Goal: Complete application form

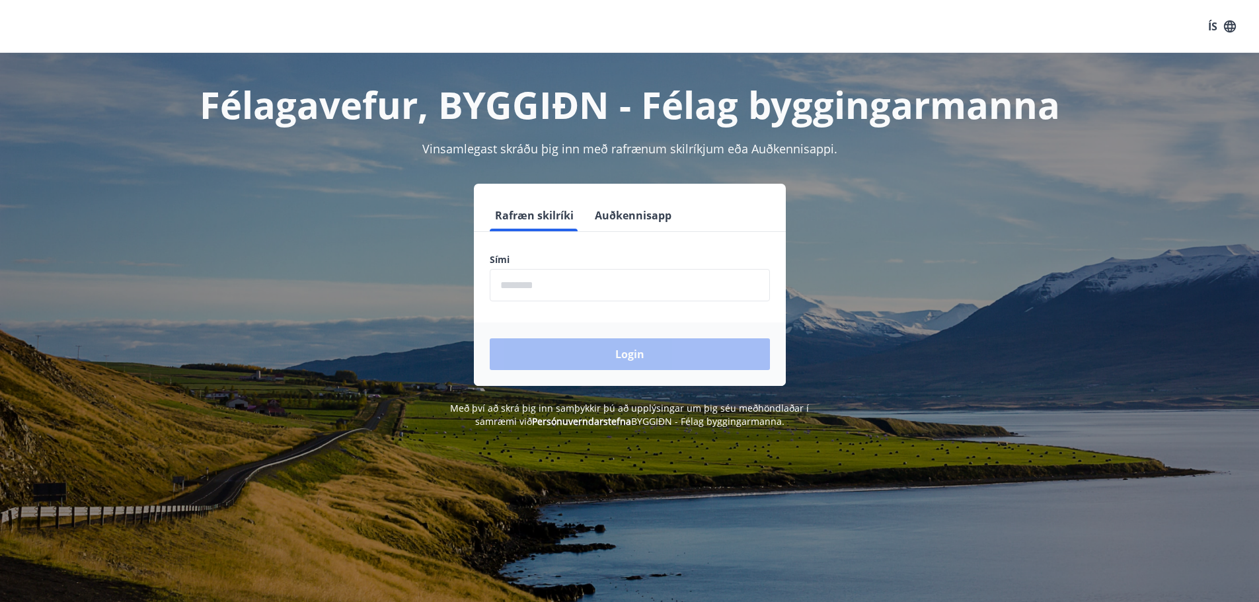
click at [504, 284] on input "phone" at bounding box center [630, 285] width 280 height 32
type input "********"
click at [614, 349] on button "Login" at bounding box center [630, 354] width 280 height 32
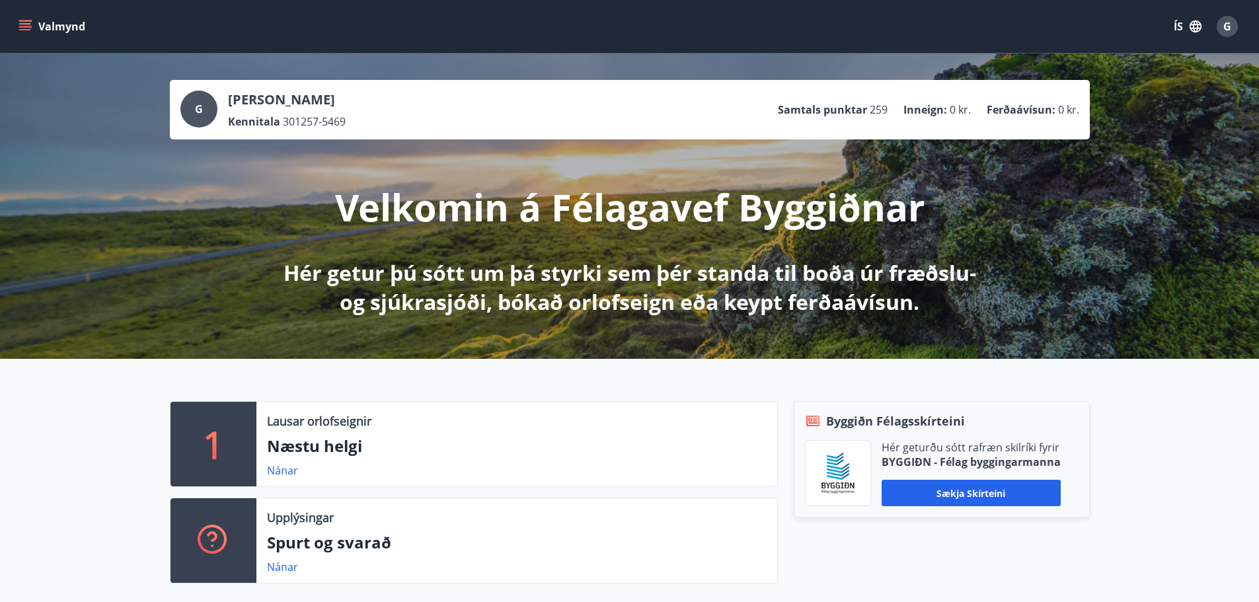
click at [27, 24] on icon "menu" at bounding box center [25, 23] width 12 height 1
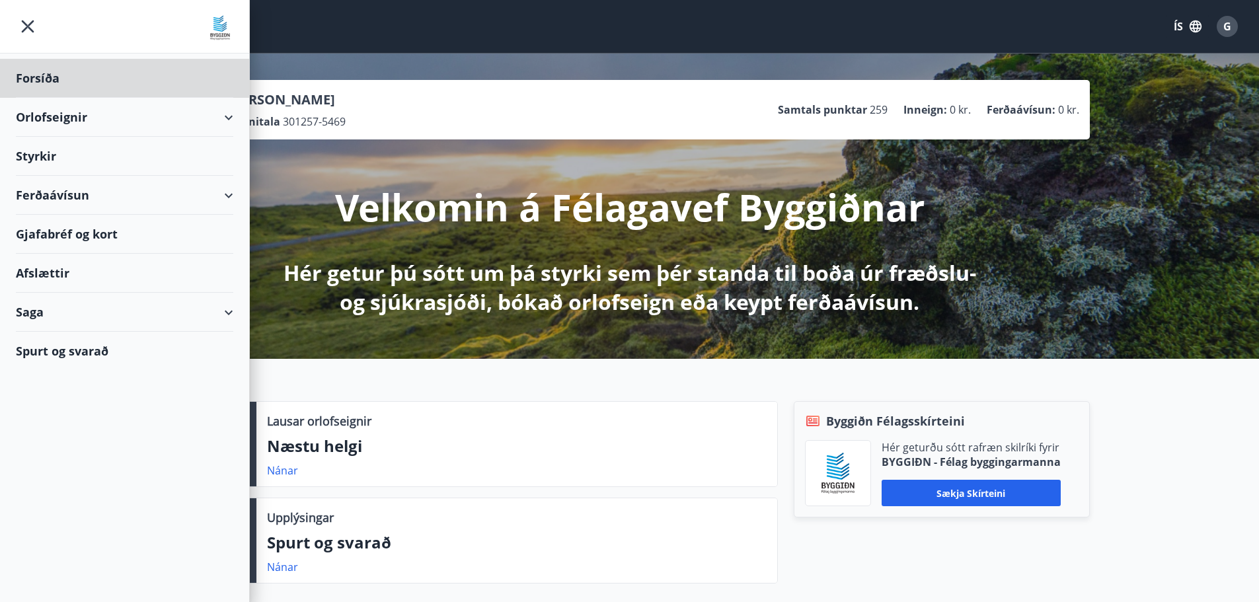
click at [36, 151] on div "Styrkir" at bounding box center [124, 156] width 217 height 39
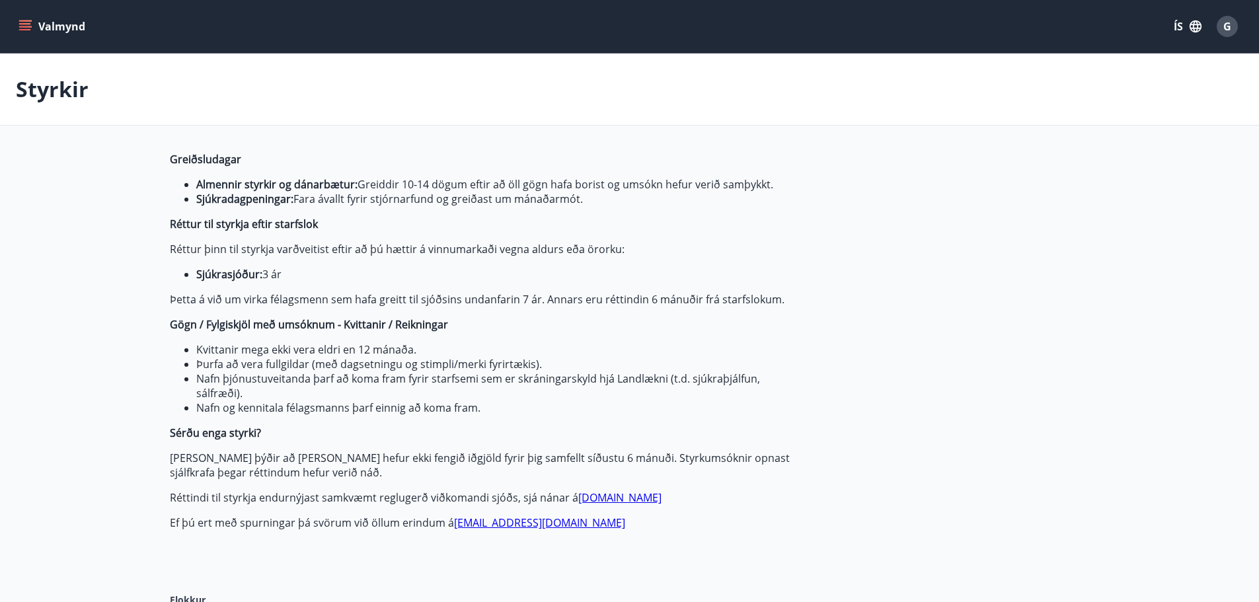
type input "***"
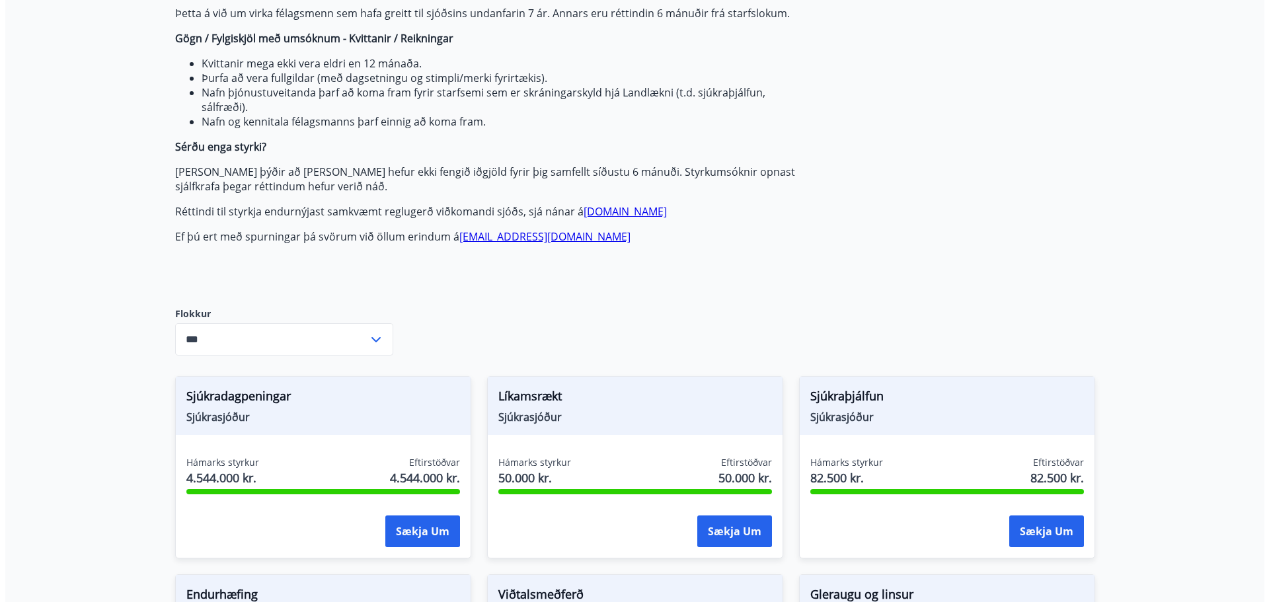
scroll to position [396, 0]
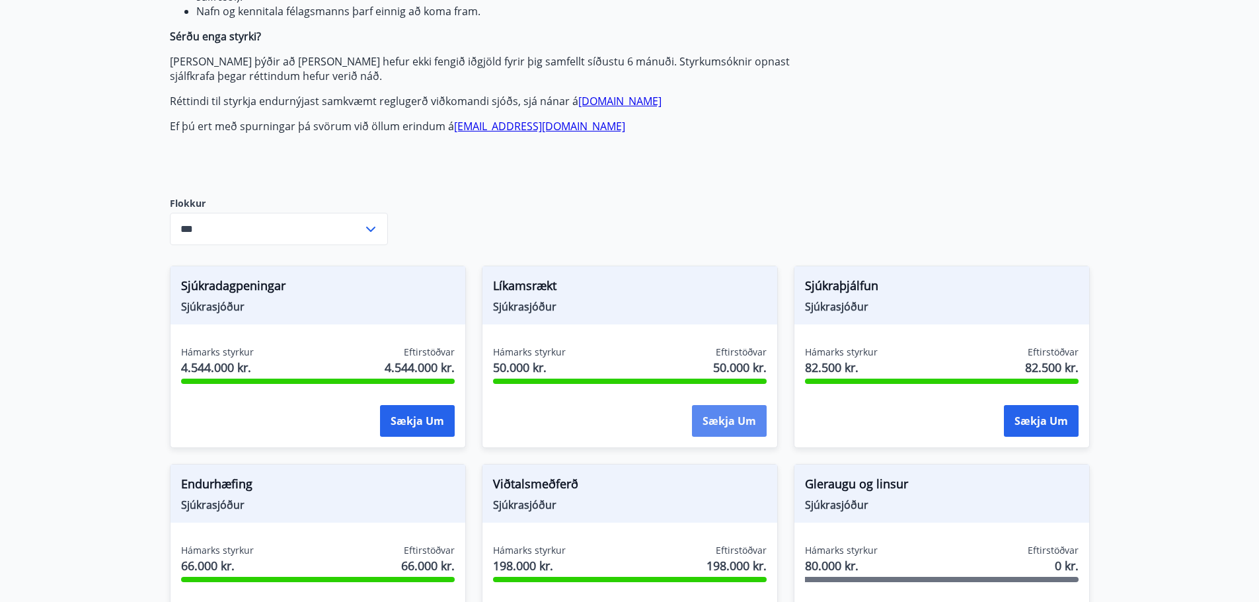
click at [727, 418] on button "Sækja um" at bounding box center [729, 421] width 75 height 32
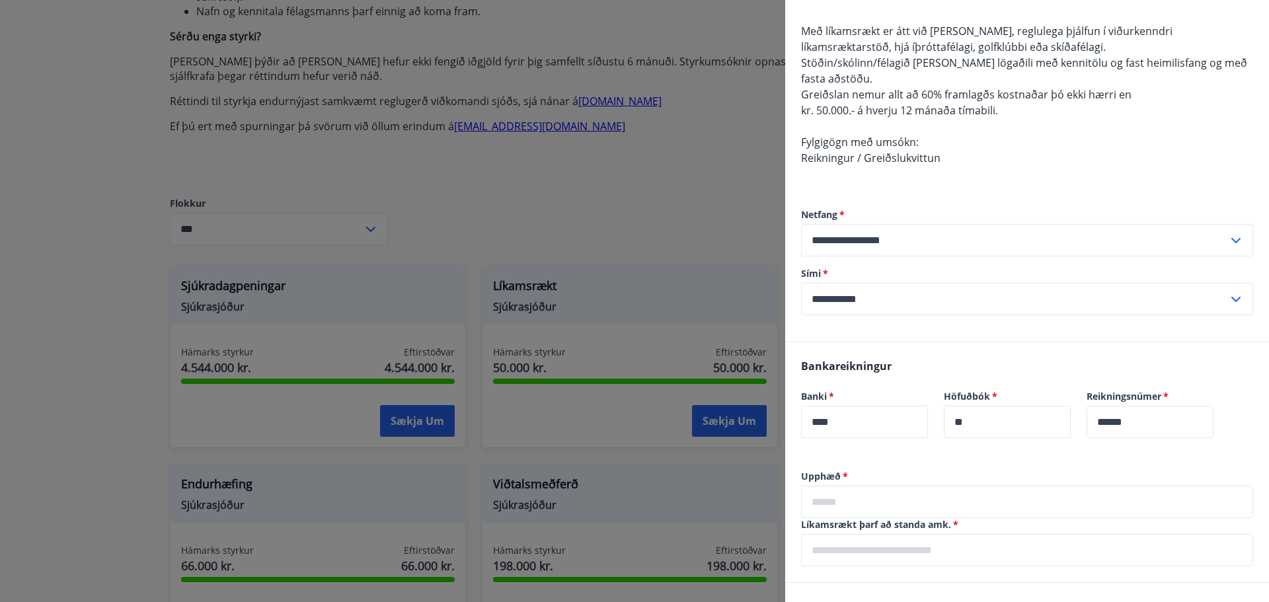
scroll to position [198, 0]
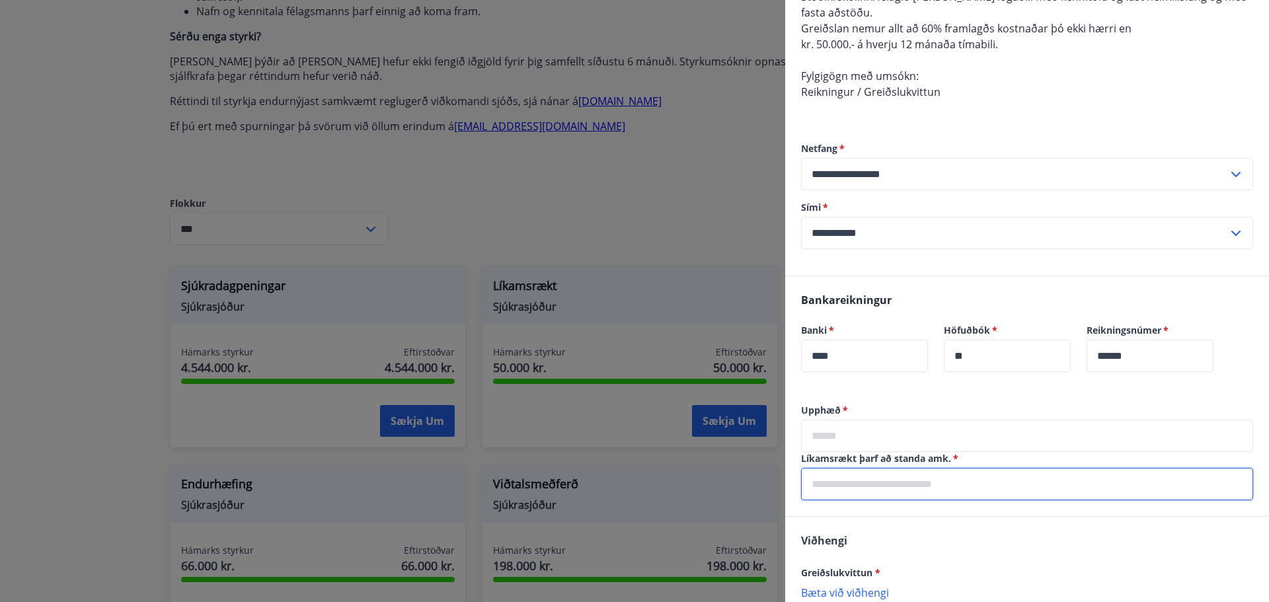
click at [812, 486] on input "text" at bounding box center [1027, 484] width 452 height 32
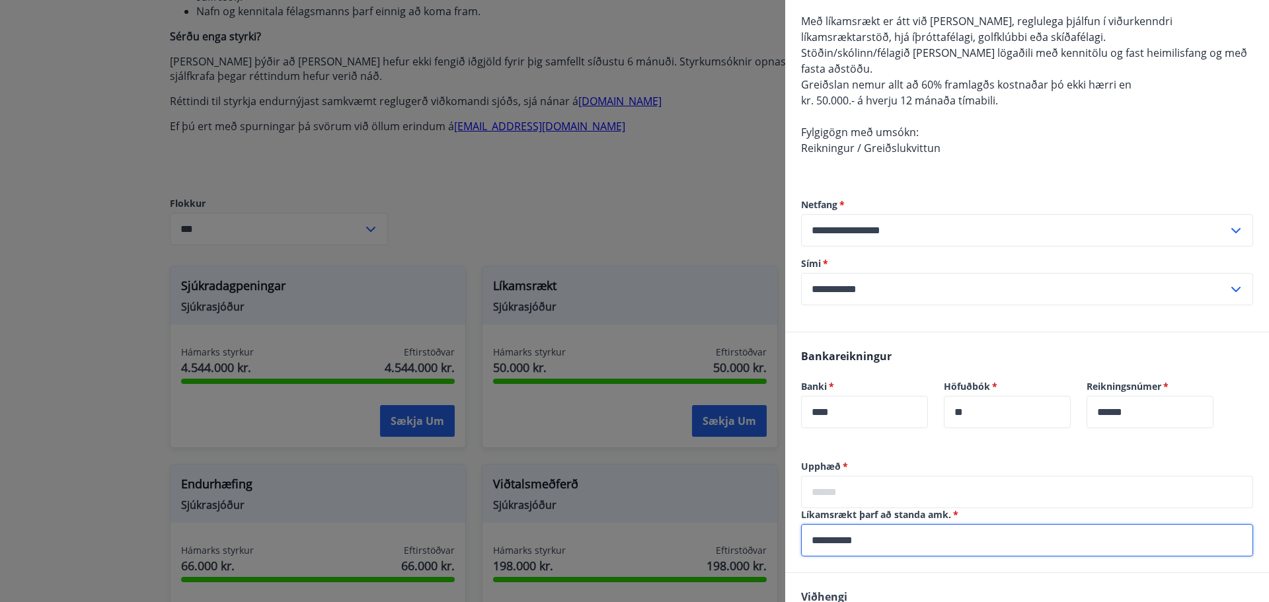
scroll to position [274, 0]
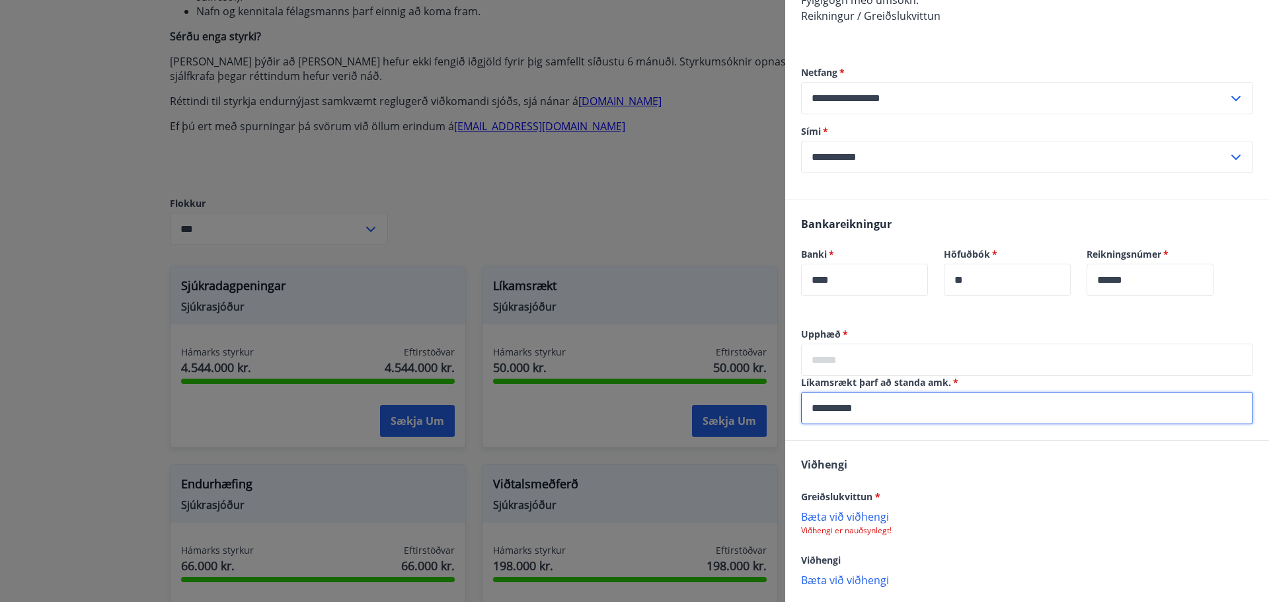
type input "**********"
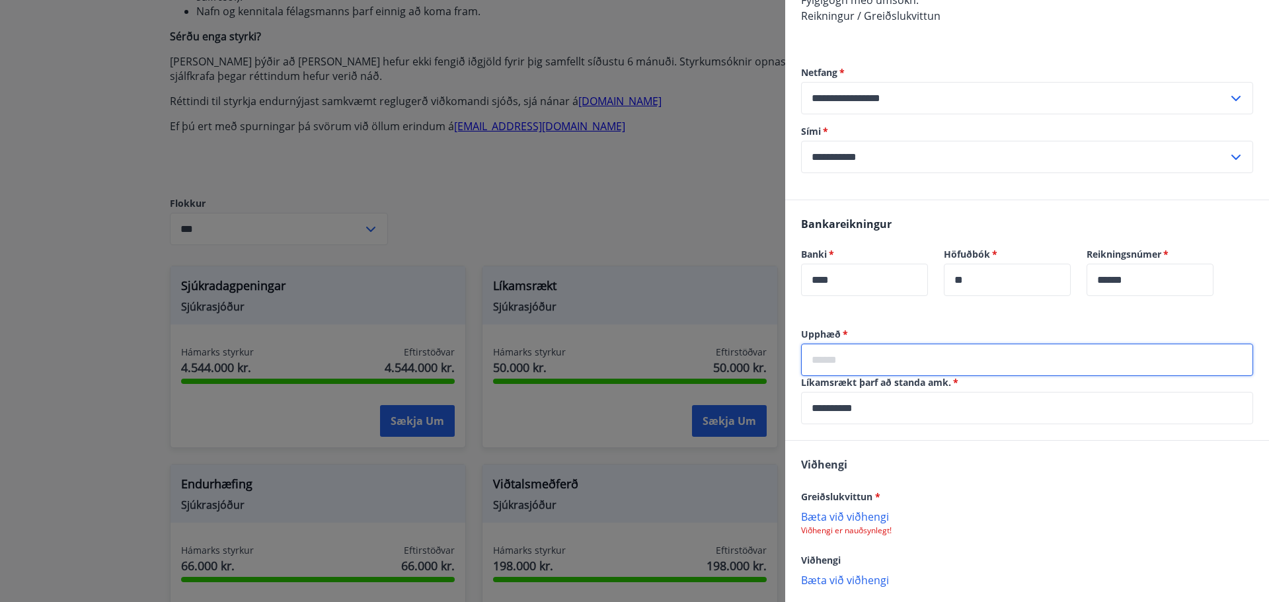
click at [813, 361] on input "text" at bounding box center [1027, 360] width 452 height 32
type input "******"
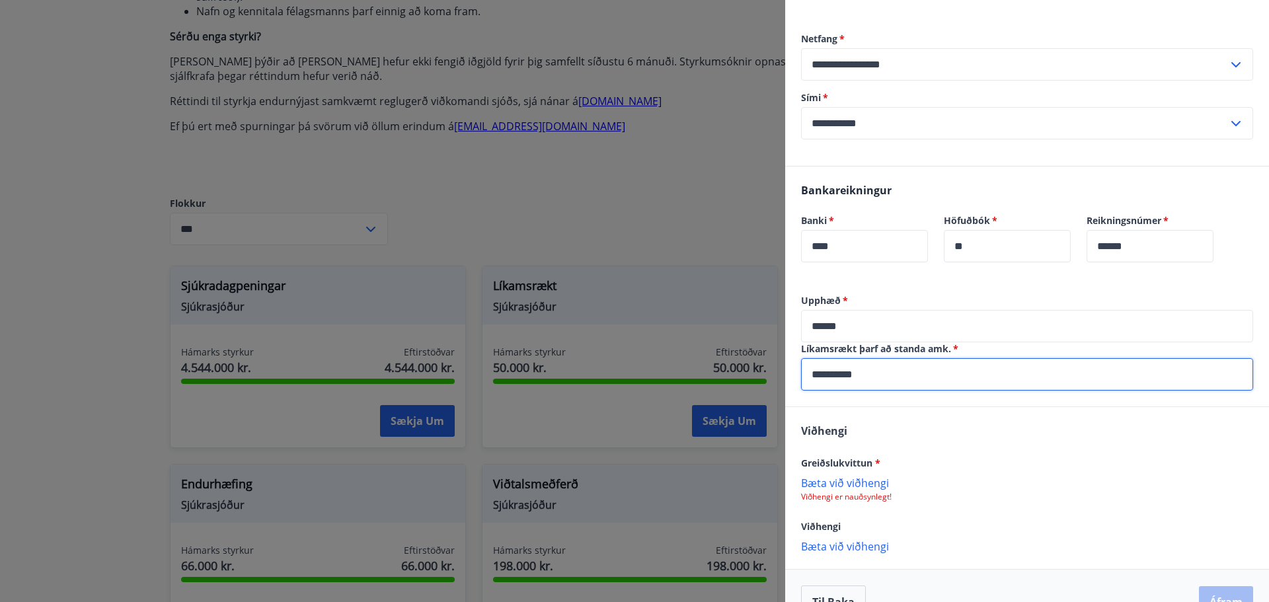
scroll to position [340, 0]
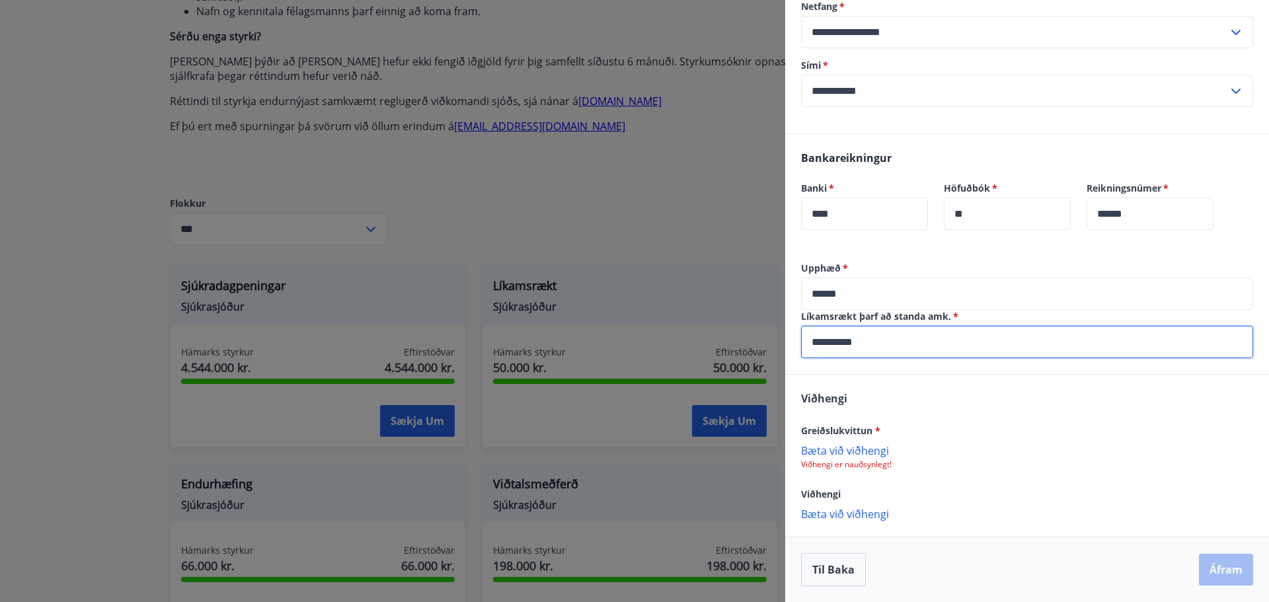
click at [843, 449] on p "Bæta við viðhengi" at bounding box center [1027, 449] width 452 height 13
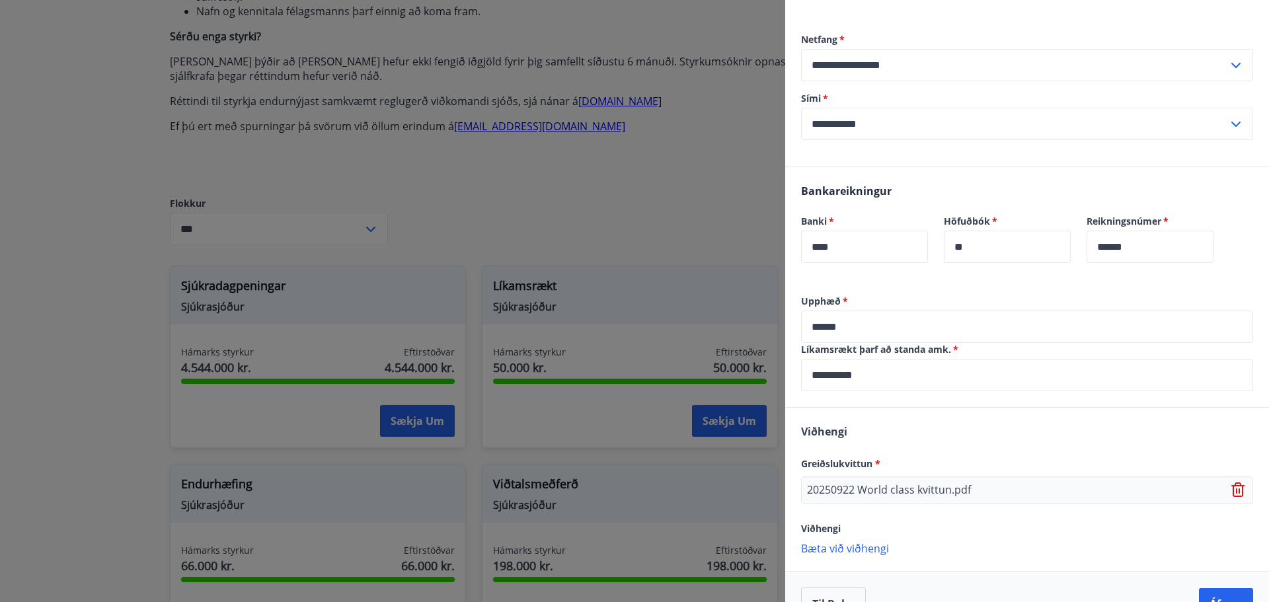
scroll to position [342, 0]
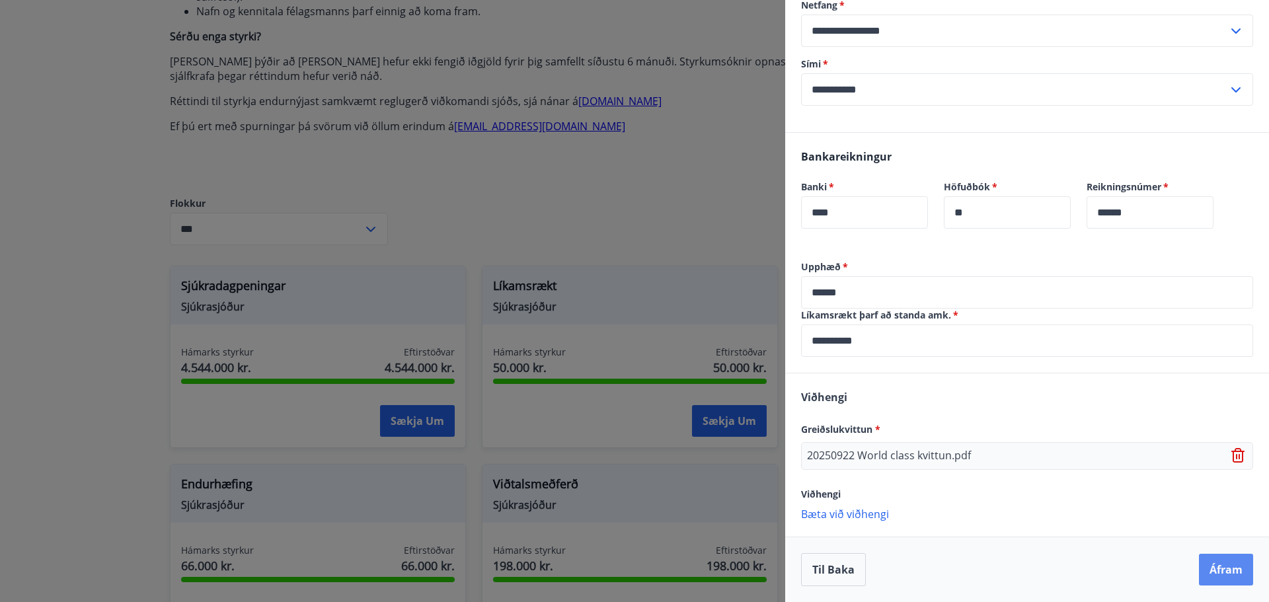
click at [1217, 567] on button "Áfram" at bounding box center [1226, 570] width 54 height 32
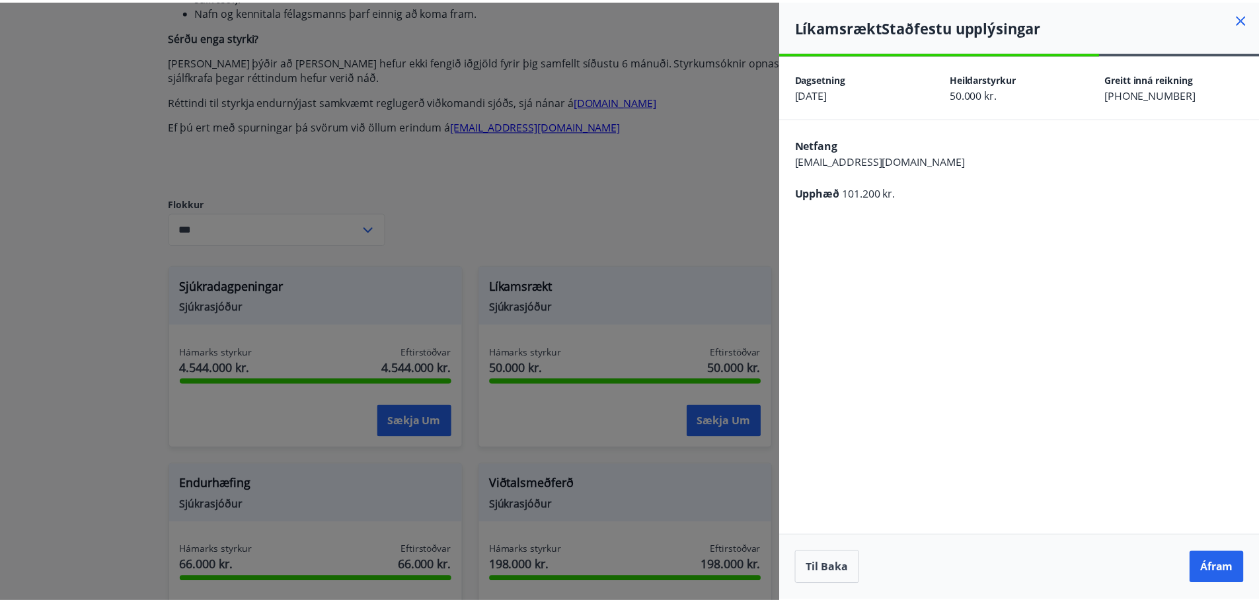
scroll to position [0, 0]
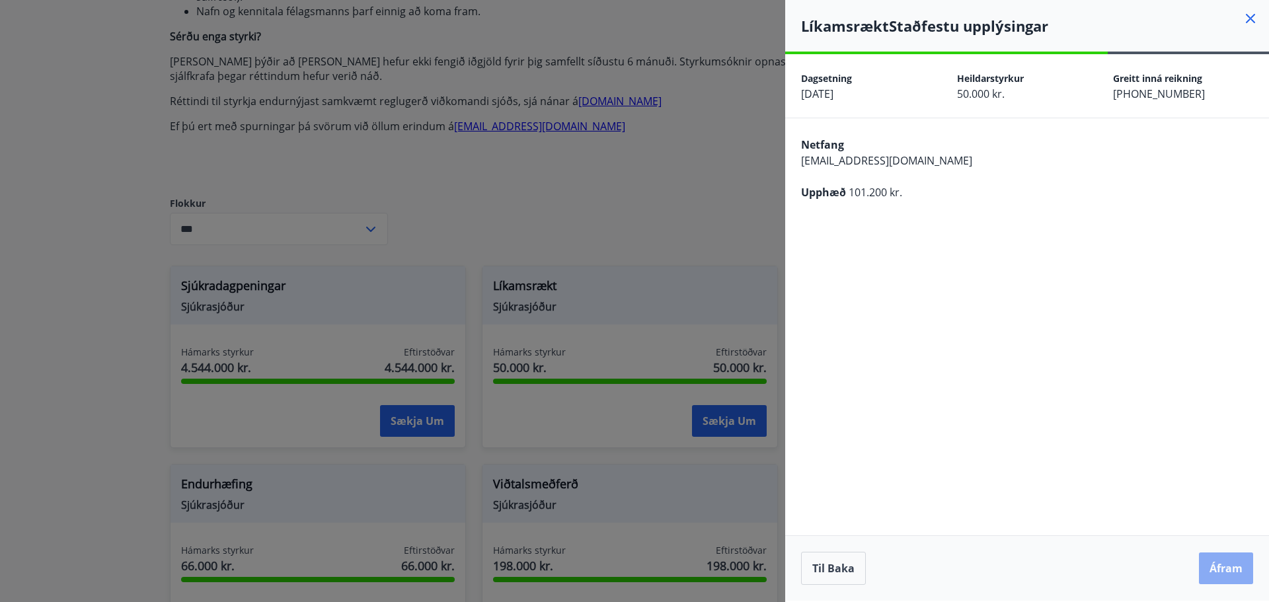
click at [1224, 569] on button "Áfram" at bounding box center [1226, 568] width 54 height 32
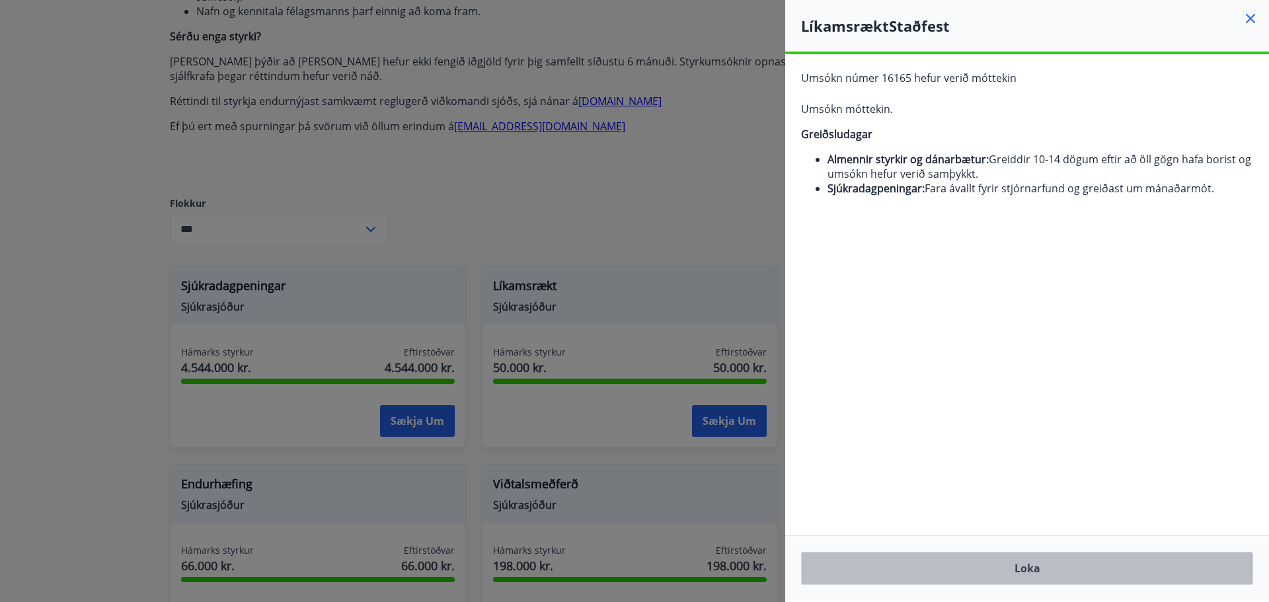
click at [1030, 568] on button "Loka" at bounding box center [1027, 568] width 452 height 33
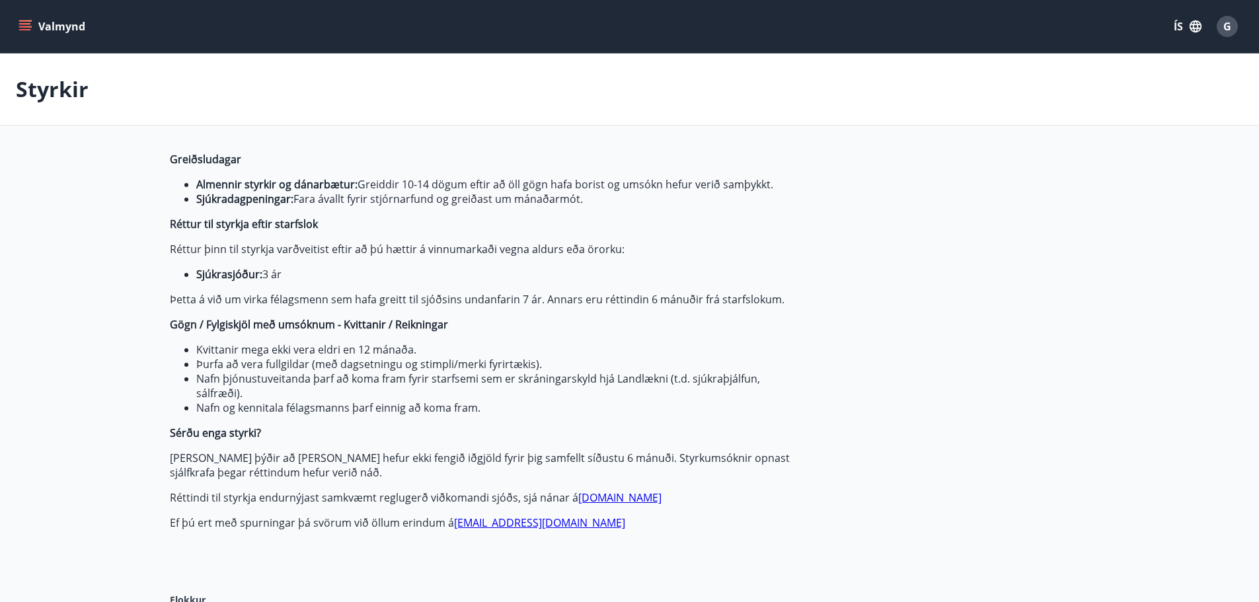
click at [1226, 26] on span "G" at bounding box center [1227, 26] width 8 height 15
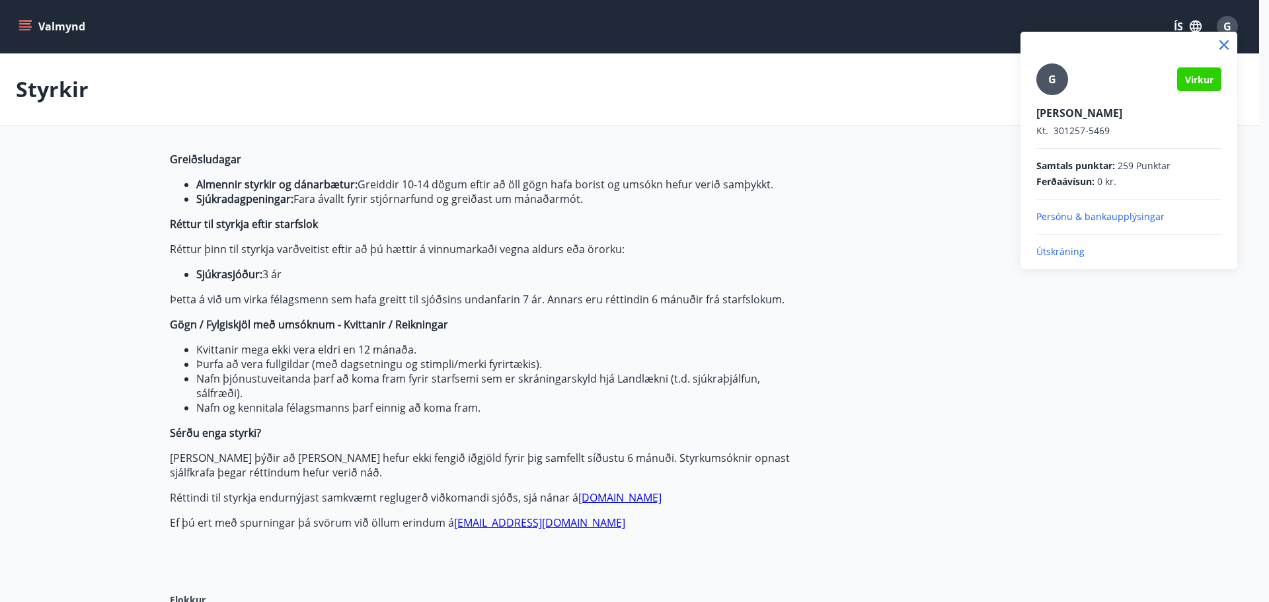
click at [1068, 253] on p "Útskráning" at bounding box center [1128, 251] width 185 height 13
click at [1055, 250] on p "Útskráning" at bounding box center [1128, 251] width 185 height 13
